Goal: Communication & Community: Answer question/provide support

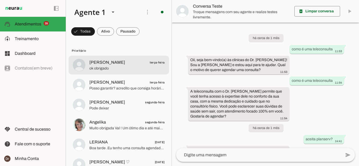
click at [129, 68] on span "ok obrigado" at bounding box center [126, 68] width 75 height 5
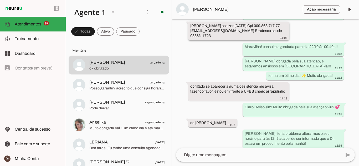
scroll to position [987, 0]
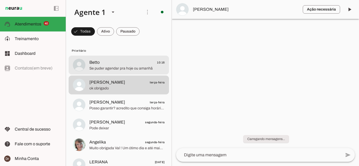
click at [129, 69] on span "Se puder agendar pra hoje ou amanhã" at bounding box center [126, 68] width 75 height 5
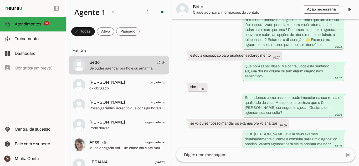
scroll to position [295, 0]
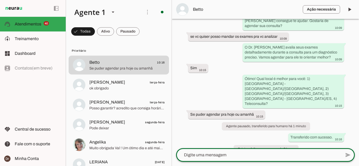
click at [219, 155] on textarea at bounding box center [258, 155] width 165 height 6
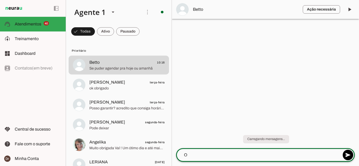
scroll to position [0, 0]
type textarea "O"
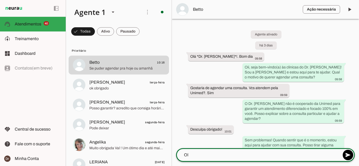
type textarea "Olá"
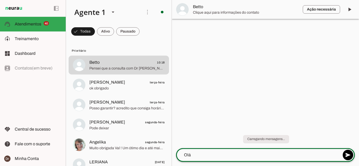
click at [205, 151] on div "Olá" at bounding box center [258, 155] width 165 height 14
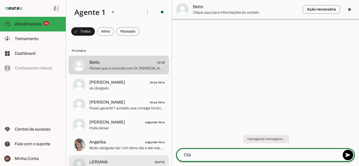
drag, startPoint x: 204, startPoint y: 151, endPoint x: 158, endPoint y: 159, distance: 46.2
click at [158, 159] on div "Agente 1 Criar Agente Você atingiu o limite de IAs Neurau permitidas. Atualize …" at bounding box center [212, 83] width 293 height 166
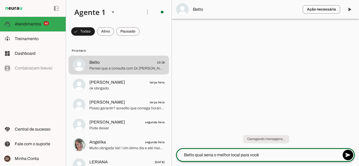
type textarea "Betto qual seria o melhor local para você?"
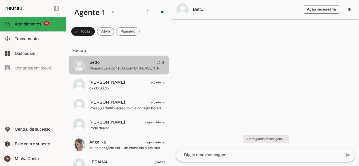
click at [124, 62] on span "Betto 10:18" at bounding box center [126, 62] width 75 height 7
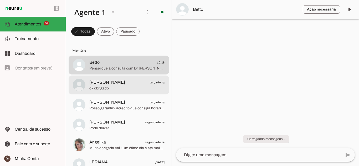
click at [125, 84] on span "[PERSON_NAME]" at bounding box center [107, 82] width 36 height 6
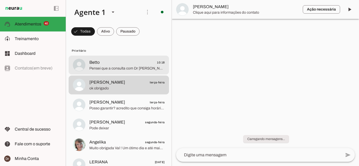
click at [137, 65] on span "Betto 10:18" at bounding box center [126, 62] width 75 height 7
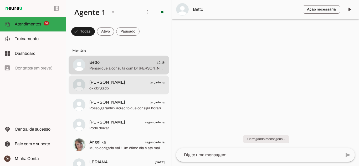
click at [125, 82] on span "[PERSON_NAME]" at bounding box center [107, 82] width 36 height 6
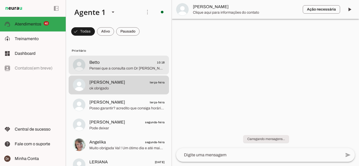
click at [125, 63] on span "Betto 10:18" at bounding box center [126, 62] width 75 height 7
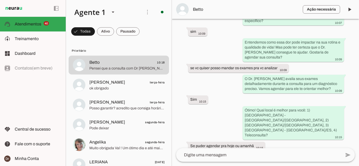
scroll to position [311, 0]
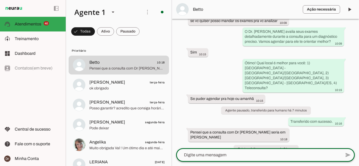
click at [238, 155] on textarea at bounding box center [258, 155] width 165 height 6
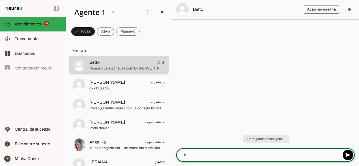
scroll to position [0, 0]
type textarea "e"
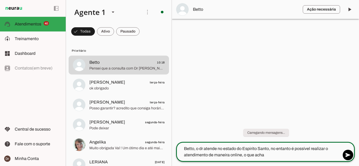
type textarea "Betto, o dr atende no estado do Espirito Santo, no entanto é possível realizar …"
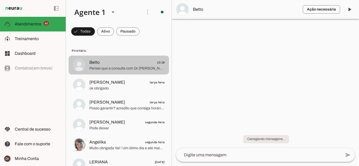
click at [116, 67] on span "Pensei que a consulta com Dr Juliano seria em Teófilo Otoni" at bounding box center [126, 68] width 75 height 5
click at [134, 69] on span "Pensei que a consulta com Dr Juliano seria em Teófilo Otoni" at bounding box center [126, 68] width 75 height 5
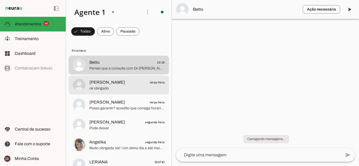
click at [108, 89] on span "ok obrigado" at bounding box center [126, 88] width 75 height 5
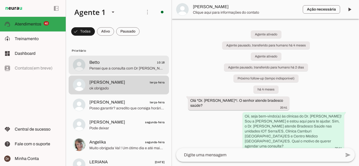
click at [114, 70] on span "Pensei que a consulta com Dr [PERSON_NAME] seria em [PERSON_NAME]" at bounding box center [126, 68] width 75 height 5
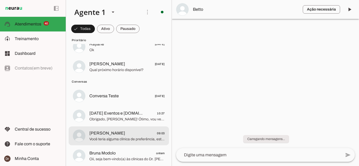
scroll to position [938, 0]
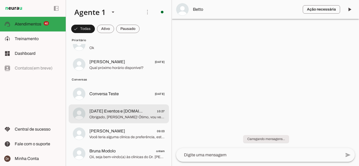
click at [133, 119] on span "Obrigado, Leandro! Ótimo, vou verificar os horários para sua consulta no Centro…" at bounding box center [126, 117] width 75 height 5
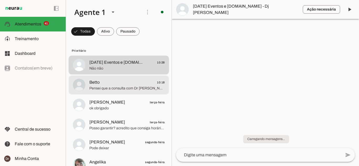
click at [126, 88] on span "Pensei que a consulta com Dr [PERSON_NAME] seria em [PERSON_NAME]" at bounding box center [126, 88] width 75 height 5
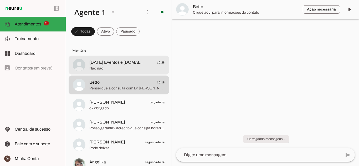
click at [120, 66] on span "Não não" at bounding box center [126, 68] width 75 height 5
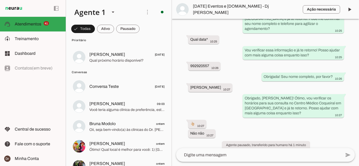
scroll to position [374, 0]
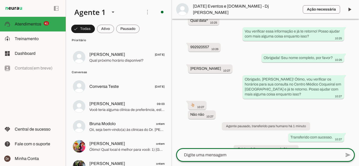
click at [253, 153] on textarea at bounding box center [258, 155] width 165 height 6
click at [275, 156] on textarea at bounding box center [258, 155] width 165 height 6
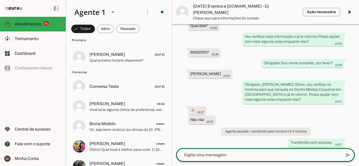
click at [221, 154] on textarea at bounding box center [258, 155] width 165 height 6
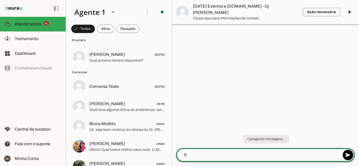
scroll to position [0, 0]
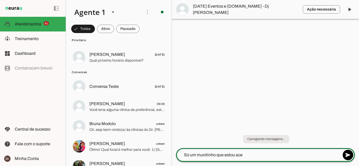
click at [206, 156] on textarea "Só um munitinho que estou ace" at bounding box center [258, 155] width 165 height 6
click at [254, 156] on textarea "Só um munutinho que estou ace" at bounding box center [258, 155] width 165 height 6
click at [202, 152] on textarea "Só um munutinho que estou acessando a agenda do dr. ok?" at bounding box center [258, 155] width 165 height 6
type textarea "Só um minutinho que estou acessando a agenda do dr. ok?"
click at [305, 157] on textarea "Só um minutinho que estou acessando a agenda do dr. ok?" at bounding box center [258, 155] width 165 height 6
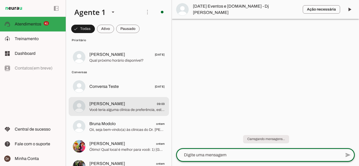
scroll to position [932, 0]
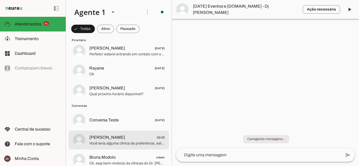
click at [106, 141] on span "Você teria alguma clínica de preferência, estamos localizados em : *IOT - Serra…" at bounding box center [126, 143] width 75 height 5
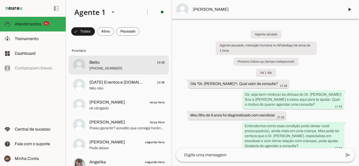
click at [106, 68] on span "+55 3199383215" at bounding box center [126, 68] width 75 height 5
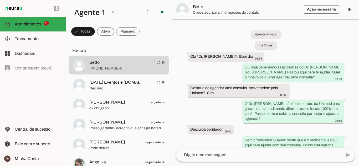
scroll to position [364, 0]
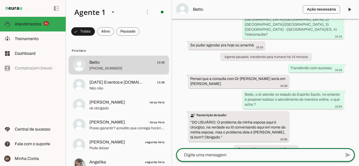
click at [222, 156] on textarea at bounding box center [258, 155] width 165 height 6
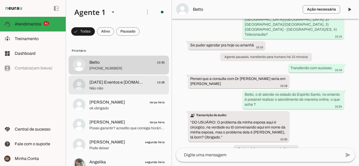
click at [121, 88] on span "Não não" at bounding box center [126, 88] width 75 height 5
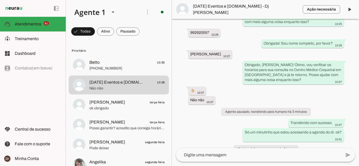
scroll to position [389, 0]
click at [215, 119] on div "Agente ativado há cerca de 1 hora Olá *Dr. Juliano Rodrigues*!. Bom dia! 09:04 …" at bounding box center [265, 83] width 187 height 129
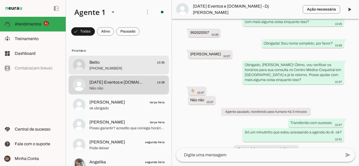
click at [114, 64] on span "Betto 10:30" at bounding box center [126, 62] width 75 height 7
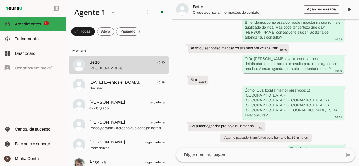
scroll to position [364, 0]
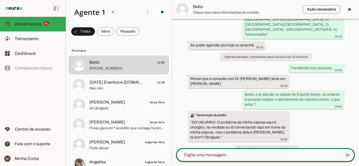
click at [215, 151] on div at bounding box center [258, 155] width 165 height 14
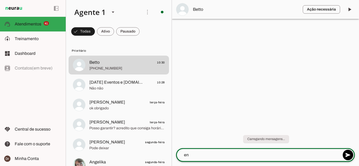
type textarea "e"
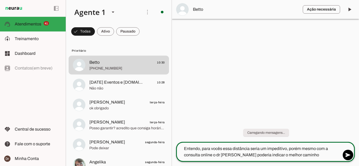
type textarea "Entendo, para vocês essa distância seria um impeditivo, porém mesmo com a consu…"
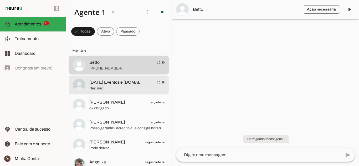
click at [118, 90] on span "Não não" at bounding box center [126, 88] width 75 height 5
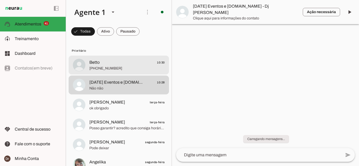
click at [116, 69] on span "+55 3199383215" at bounding box center [126, 68] width 75 height 5
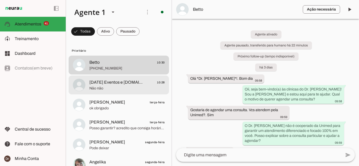
click at [117, 84] on span "[DATE] Eventos e [DOMAIN_NAME] - Dj [PERSON_NAME]" at bounding box center [116, 82] width 54 height 6
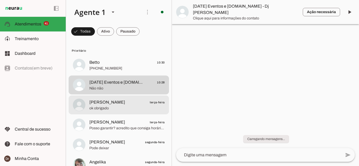
click at [108, 103] on span "[PERSON_NAME]" at bounding box center [107, 102] width 36 height 6
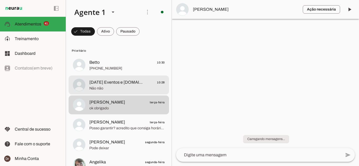
click at [121, 90] on span "Não não" at bounding box center [126, 88] width 75 height 5
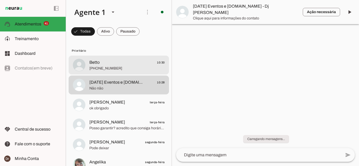
click at [101, 66] on span "+55 3199383215" at bounding box center [126, 68] width 75 height 5
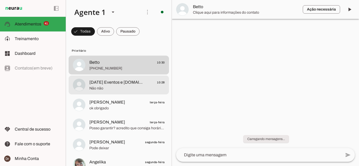
click at [104, 88] on span "Não não" at bounding box center [126, 88] width 75 height 5
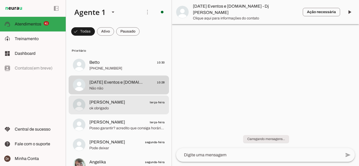
click at [99, 102] on span "[PERSON_NAME]" at bounding box center [107, 102] width 36 height 6
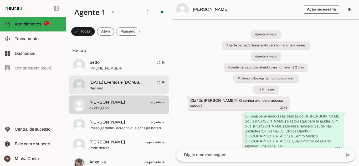
click at [118, 81] on span "[DATE] Eventos e [DOMAIN_NAME] - Dj [PERSON_NAME]" at bounding box center [116, 82] width 54 height 6
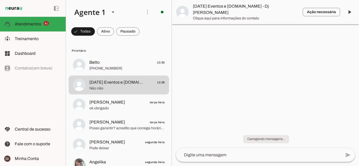
scroll to position [389, 0]
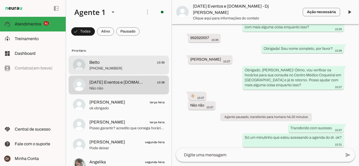
click at [117, 65] on span "Betto 10:30" at bounding box center [126, 62] width 75 height 7
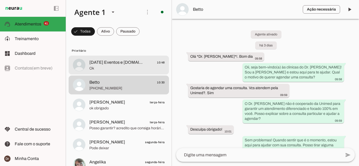
click at [141, 69] on span "Ok" at bounding box center [126, 68] width 75 height 5
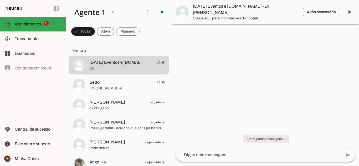
scroll to position [399, 0]
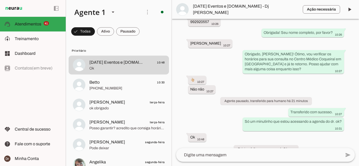
click at [226, 154] on textarea at bounding box center [258, 155] width 165 height 6
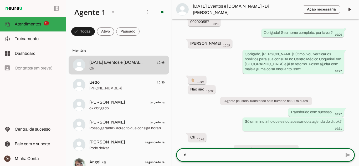
scroll to position [0, 0]
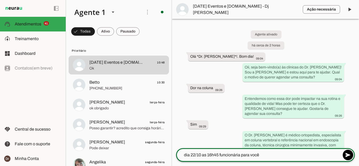
type textarea "dia 22/10 as 16h45 funcionária para você?"
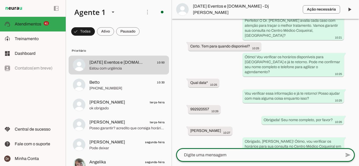
scroll to position [430, 0]
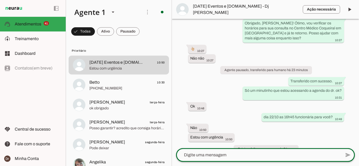
click at [214, 152] on div at bounding box center [258, 155] width 165 height 14
click at [212, 153] on textarea at bounding box center [258, 155] width 165 height 6
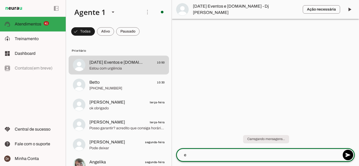
scroll to position [0, 0]
type textarea "essa seria"
click at [201, 153] on textarea "essa seria" at bounding box center [258, 155] width 165 height 6
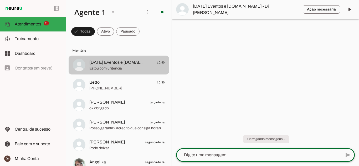
click at [109, 69] on span "Estou com urgência" at bounding box center [126, 68] width 75 height 5
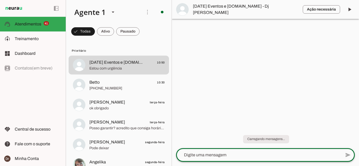
click at [209, 154] on textarea at bounding box center [258, 155] width 165 height 6
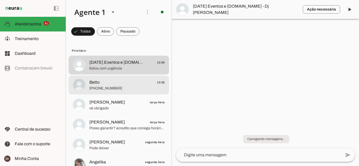
click at [109, 85] on span "Betto 10:30" at bounding box center [126, 82] width 75 height 7
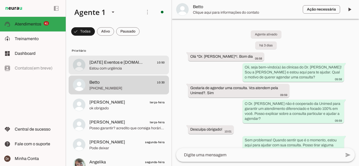
scroll to position [385, 0]
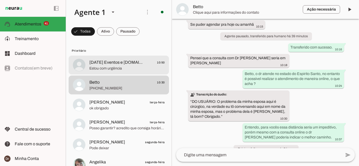
click at [117, 70] on span "Estou com urgência" at bounding box center [126, 68] width 75 height 5
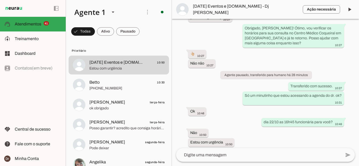
scroll to position [430, 0]
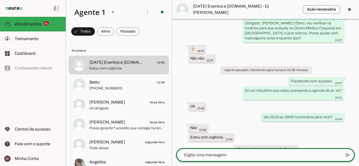
click at [234, 152] on textarea at bounding box center [258, 155] width 165 height 6
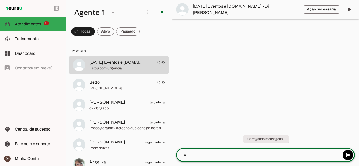
scroll to position [0, 0]
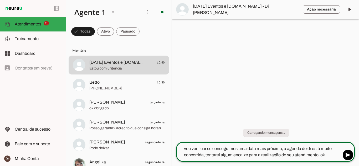
type textarea "vou verificar se conseguimos uma data mais próxima, a agenda do dr está muito c…"
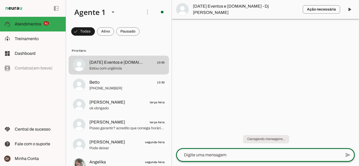
click at [226, 156] on textarea at bounding box center [258, 155] width 165 height 6
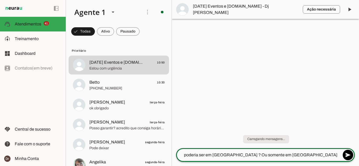
type textarea "poderia ser em Vitória ? Ou somente em vila velha ?"
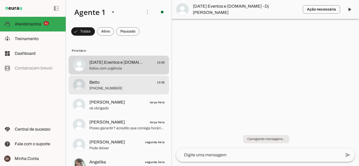
click at [121, 87] on span "+55 3199383215" at bounding box center [126, 88] width 75 height 5
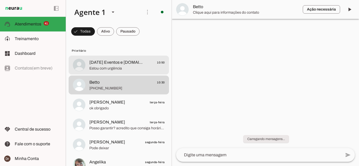
click at [122, 71] on span "Estou com urgência" at bounding box center [126, 68] width 75 height 5
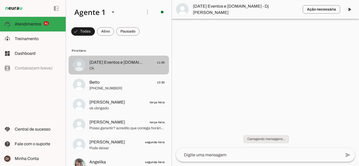
click at [132, 69] on span "Ok" at bounding box center [126, 68] width 75 height 5
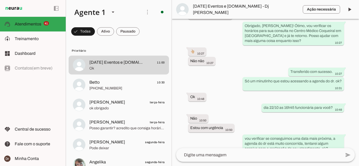
scroll to position [460, 0]
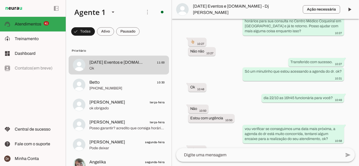
click at [233, 156] on textarea at bounding box center [258, 155] width 165 height 6
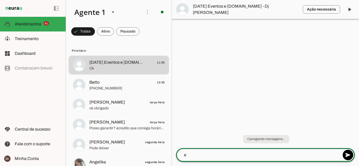
scroll to position [0, 0]
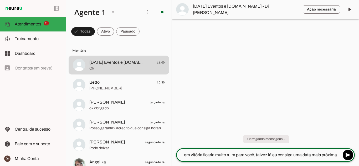
type textarea "em vitória ficaria muito ruim para você, talvez lá eu consiga uma data mais pró…"
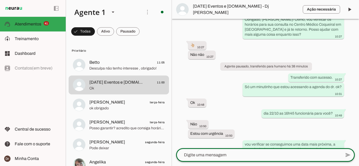
scroll to position [478, 0]
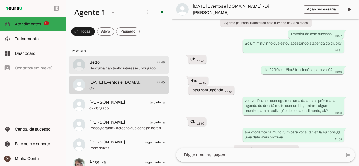
click at [92, 61] on span "Betto" at bounding box center [94, 62] width 10 height 6
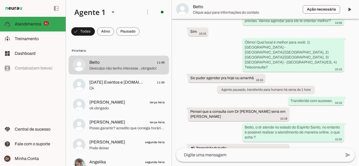
scroll to position [396, 0]
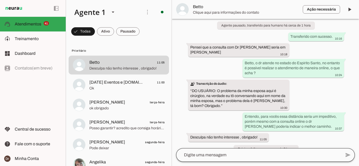
click at [206, 160] on div at bounding box center [258, 155] width 165 height 14
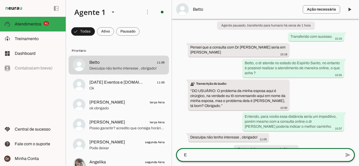
scroll to position [0, 0]
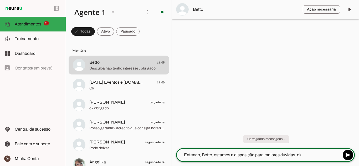
type textarea "Entendo, Betto, estamos a disposição para maiores dúvidas, ok ?"
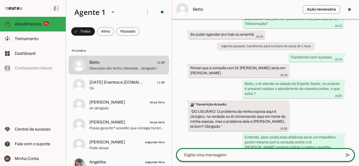
scroll to position [412, 0]
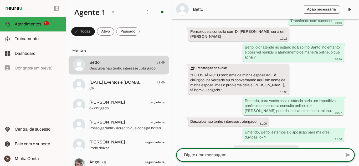
click at [243, 154] on textarea at bounding box center [258, 155] width 165 height 6
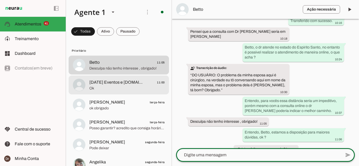
click at [108, 81] on span "[DATE] Eventos e [DOMAIN_NAME] - Dj [PERSON_NAME]" at bounding box center [116, 82] width 54 height 6
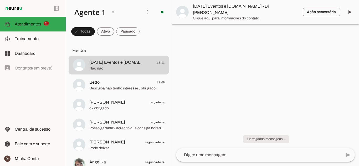
click at [250, 156] on textarea at bounding box center [258, 155] width 165 height 6
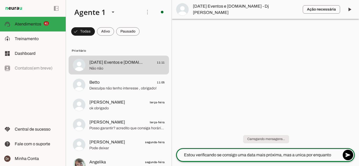
click at [299, 156] on textarea "Estou verificando se consigo uma data mais próxima, mas a unica por enquanto" at bounding box center [258, 155] width 165 height 6
click at [335, 157] on textarea "Estou verificando se consigo uma data mais próxima, mas a única por enquanto" at bounding box center [258, 155] width 165 height 6
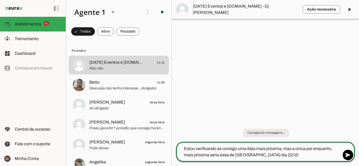
type textarea "Estou verificando se consigo uma data mais próxima, mas a única por enquanto, m…"
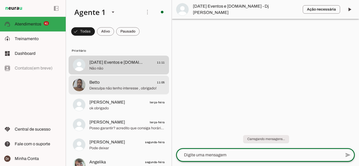
drag, startPoint x: 255, startPoint y: 112, endPoint x: 96, endPoint y: 77, distance: 162.5
click at [96, 77] on div "Agente 1 Criar Agente Você atingiu o limite de IAs Neurau permitidas. Atualize …" at bounding box center [212, 83] width 293 height 166
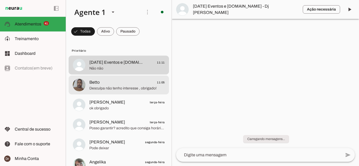
click at [131, 86] on span "Desculpa não tenho interesse , obrigado!" at bounding box center [126, 88] width 75 height 5
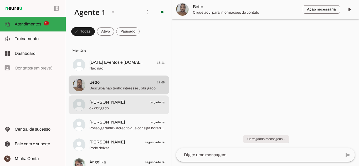
click at [114, 108] on span "ok obrigado" at bounding box center [126, 108] width 75 height 5
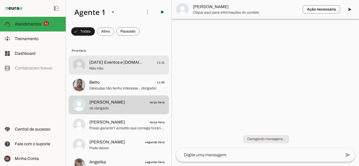
click at [124, 65] on span "[DATE] Eventos e [DOMAIN_NAME] - Dj [PERSON_NAME]" at bounding box center [116, 62] width 54 height 6
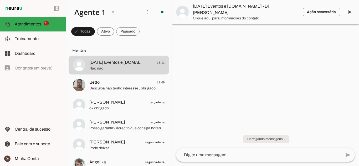
click at [196, 100] on div at bounding box center [265, 83] width 187 height 166
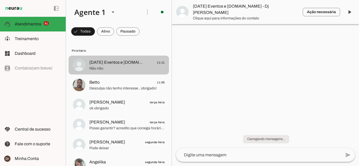
click at [108, 67] on span "Não não" at bounding box center [126, 68] width 75 height 5
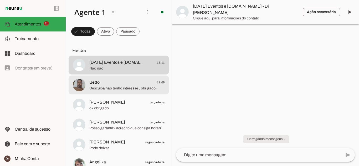
click at [109, 84] on span "Betto 11:05" at bounding box center [126, 82] width 75 height 7
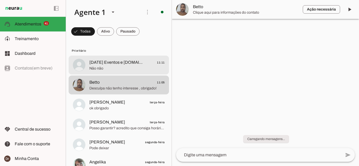
click at [114, 65] on span "[DATE] Eventos e [DOMAIN_NAME] - Dj [PERSON_NAME]" at bounding box center [116, 62] width 54 height 6
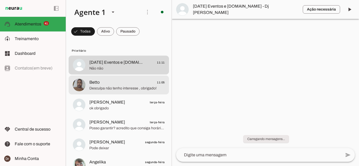
click at [112, 91] on span "Desculpa não tenho interesse , obrigado!" at bounding box center [126, 88] width 75 height 5
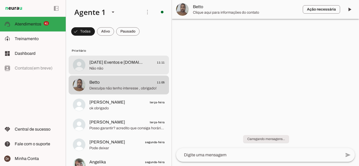
click at [111, 68] on span "Não não" at bounding box center [126, 68] width 75 height 5
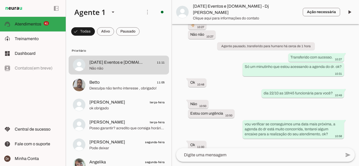
scroll to position [519, 0]
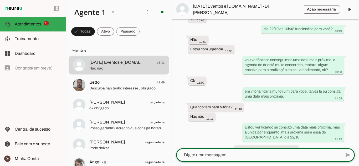
click at [249, 155] on textarea at bounding box center [258, 155] width 165 height 6
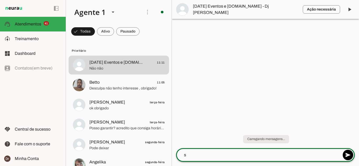
scroll to position [0, 0]
type textarea "s"
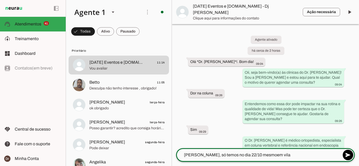
click at [249, 155] on textarea "Léo, só temos no dia 22/10 mesmoem vila" at bounding box center [258, 155] width 165 height 6
click at [273, 156] on textarea "Léo, só temos no dia 22/10 mesmo em vila" at bounding box center [258, 155] width 165 height 6
click at [192, 154] on textarea "Léo, só temos no dia 22/10 mesmo em vila velha" at bounding box center [258, 155] width 165 height 6
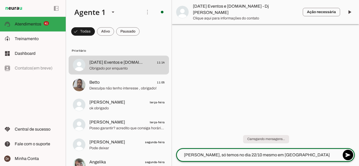
click at [276, 154] on textarea "Léo, só temos no dia 22/10 mesmo em vila velha" at bounding box center [258, 155] width 165 height 6
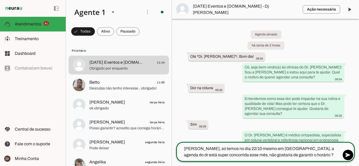
click at [233, 148] on textarea "Léo, só temos no dia 22/10 mesmo em vila velha, a agenda do dr está super conco…" at bounding box center [258, 152] width 165 height 13
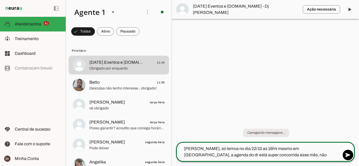
type textarea "[PERSON_NAME], só temos no dia 22/10 as 16h45 mesmo em [GEOGRAPHIC_DATA], a age…"
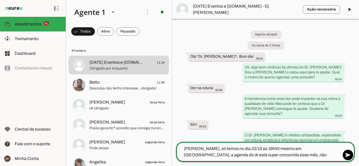
click at [296, 155] on textarea "[PERSON_NAME], só temos no dia 22/10 as 16h45 mesmo em [GEOGRAPHIC_DATA], a age…" at bounding box center [258, 152] width 165 height 13
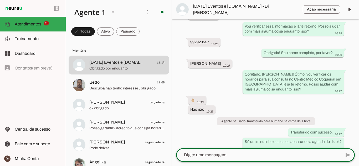
scroll to position [569, 0]
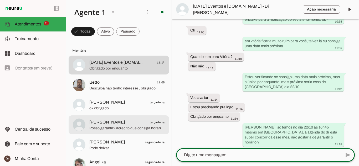
click at [119, 123] on span "Adilson Batista terça-feira" at bounding box center [126, 122] width 75 height 7
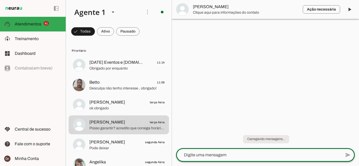
click at [230, 152] on textarea at bounding box center [258, 155] width 165 height 6
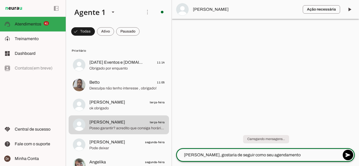
type textarea "Adilson, gostaria de seguir como seu agendamento?"
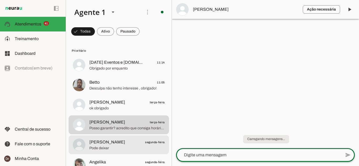
click at [114, 145] on span "[PERSON_NAME]" at bounding box center [107, 142] width 36 height 6
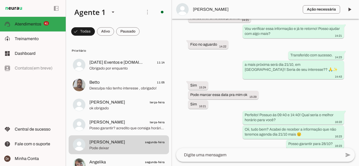
scroll to position [262, 0]
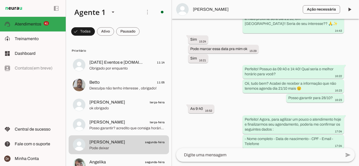
click at [203, 116] on div "Agente ativado Agente pausado, transferido para humano há 3 dias Próximo follow…" at bounding box center [265, 83] width 187 height 129
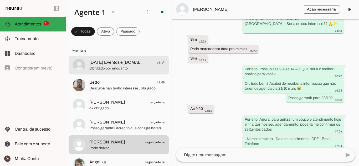
click at [124, 70] on span "Obrigado por enquanto" at bounding box center [126, 68] width 75 height 5
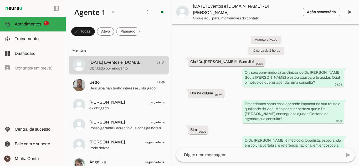
scroll to position [569, 0]
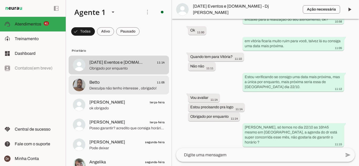
click at [116, 89] on span "Desculpa não tenho interesse , obrigado!" at bounding box center [126, 88] width 75 height 5
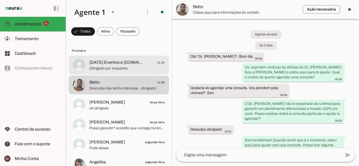
scroll to position [412, 0]
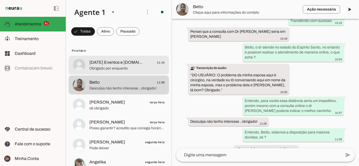
click at [114, 65] on span "[DATE] Eventos e [DOMAIN_NAME] - Dj [PERSON_NAME]" at bounding box center [116, 62] width 54 height 6
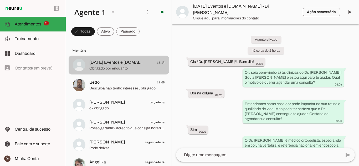
scroll to position [569, 0]
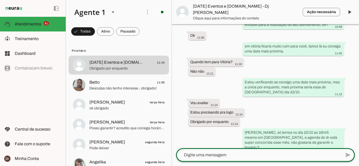
click at [247, 152] on textarea at bounding box center [258, 155] width 165 height 6
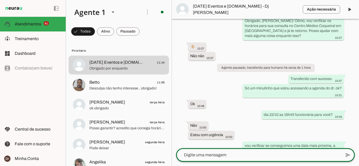
scroll to position [433, 0]
